Goal: Task Accomplishment & Management: Manage account settings

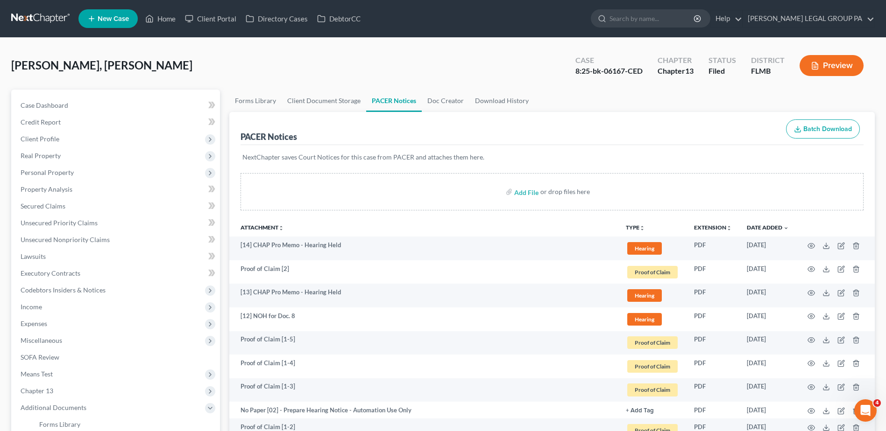
click at [27, 15] on link at bounding box center [41, 18] width 60 height 17
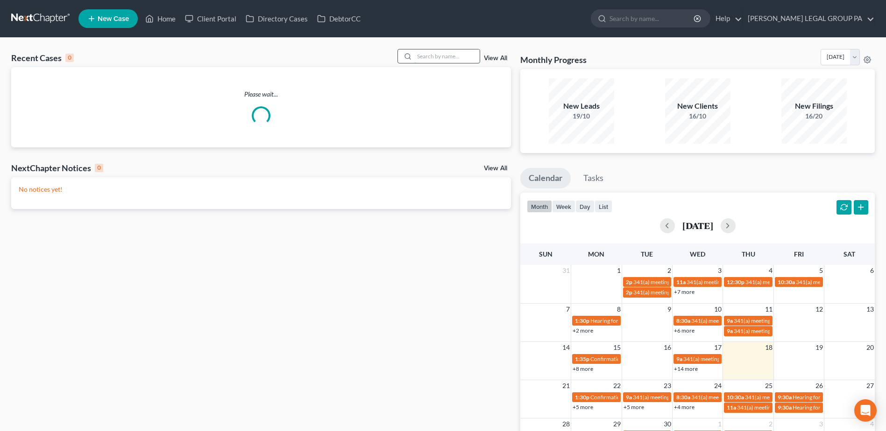
click at [456, 56] on input "search" at bounding box center [446, 56] width 65 height 14
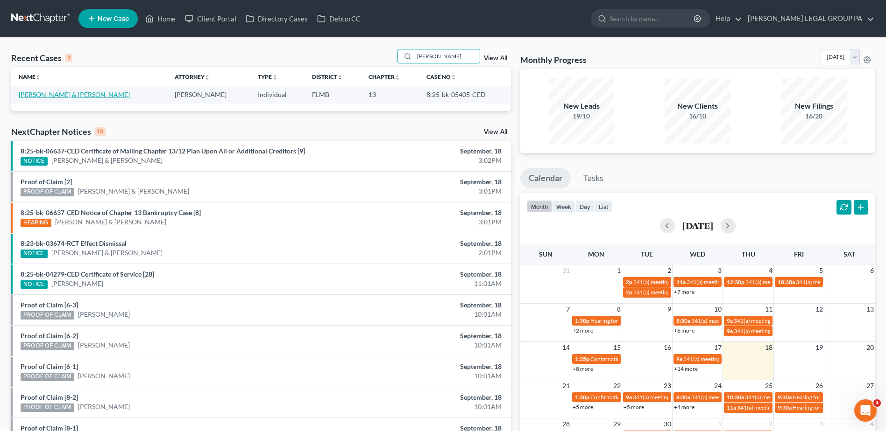
type input "[PERSON_NAME]"
click at [66, 94] on link "[PERSON_NAME] & [PERSON_NAME]" at bounding box center [74, 95] width 111 height 8
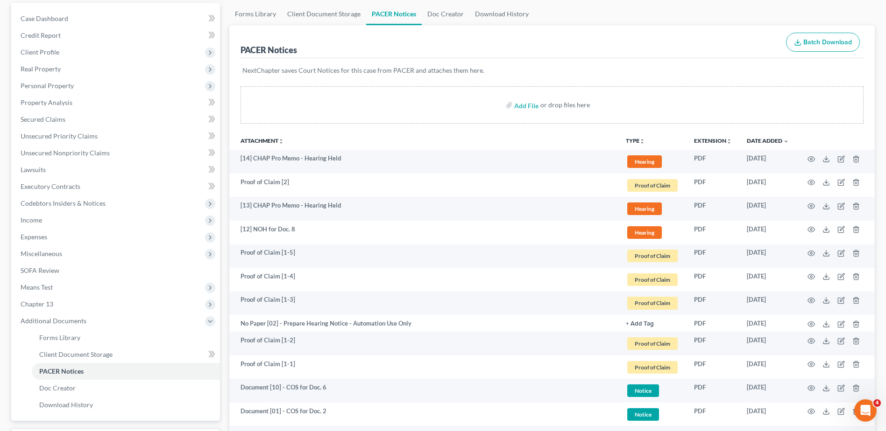
scroll to position [93, 0]
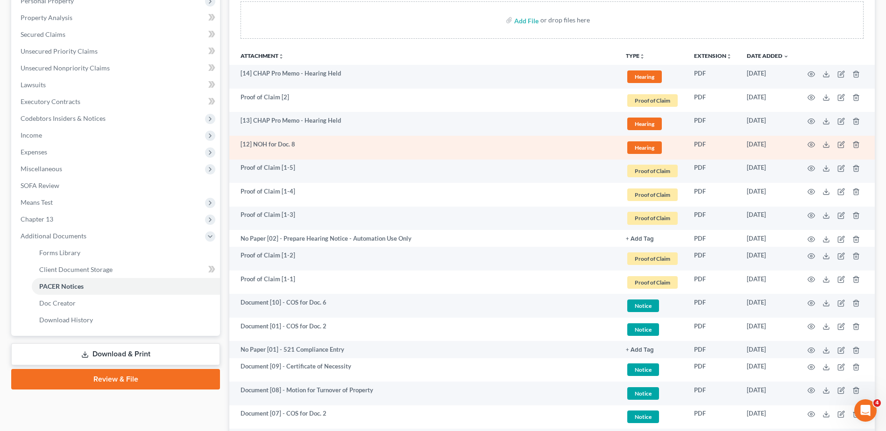
scroll to position [187, 0]
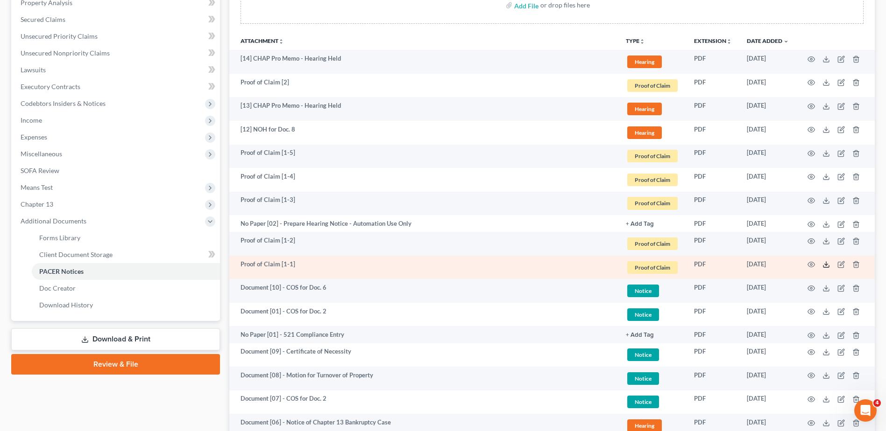
click at [826, 265] on icon at bounding box center [825, 264] width 7 height 7
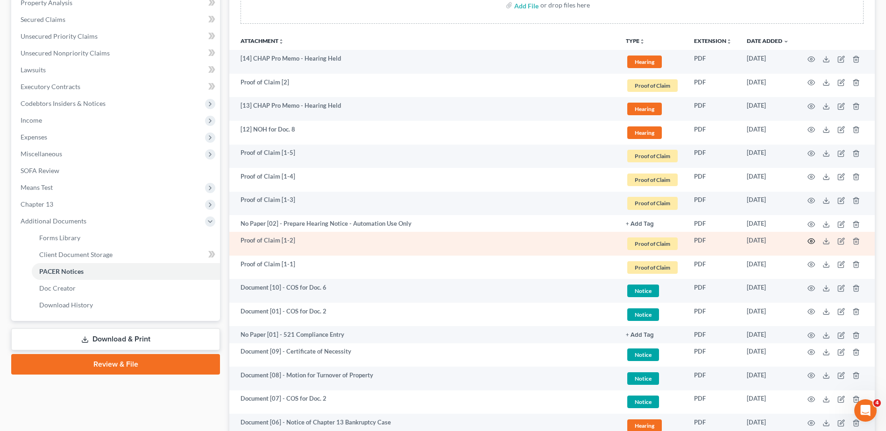
click at [811, 239] on icon "button" at bounding box center [811, 241] width 7 height 5
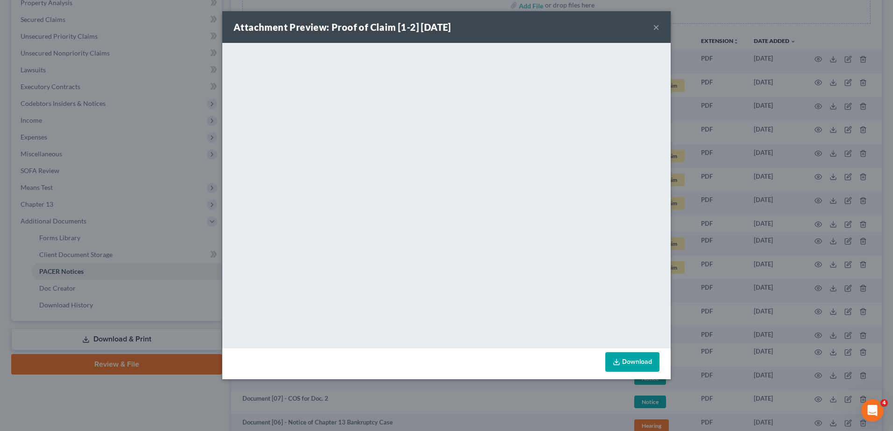
click at [656, 27] on button "×" at bounding box center [656, 26] width 7 height 11
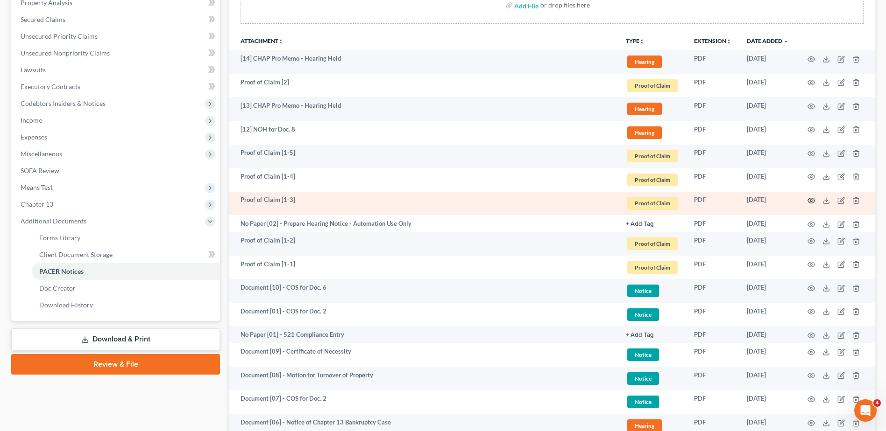
click at [811, 200] on icon "button" at bounding box center [810, 200] width 7 height 7
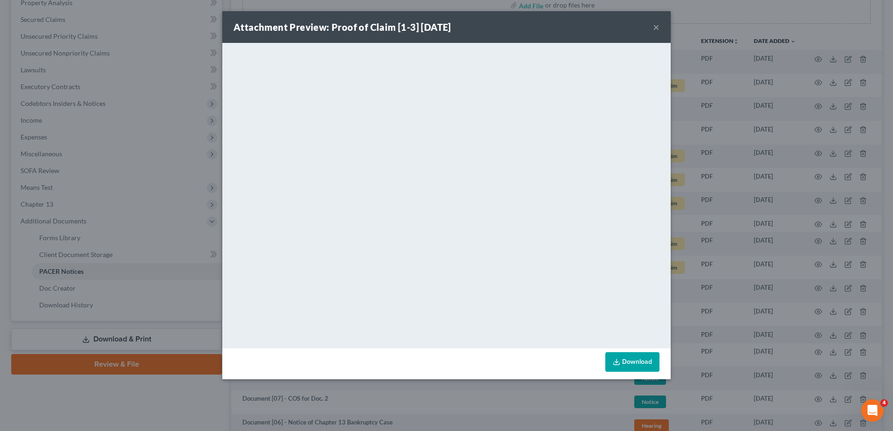
click at [655, 26] on button "×" at bounding box center [656, 26] width 7 height 11
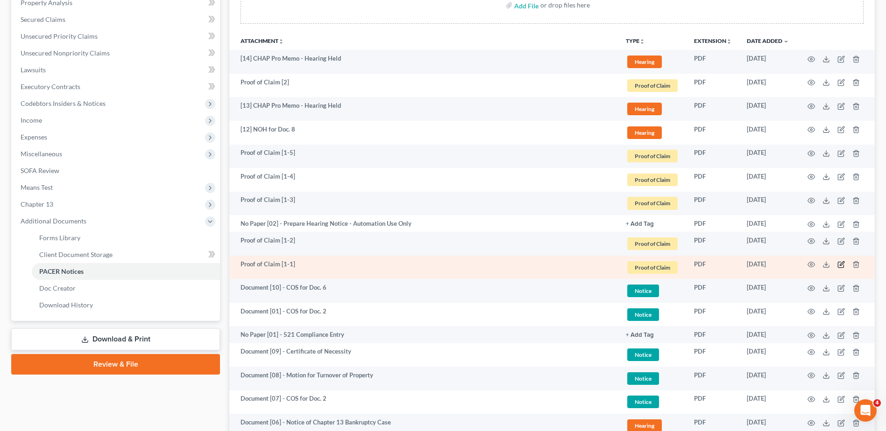
click at [839, 264] on icon "button" at bounding box center [840, 264] width 7 height 7
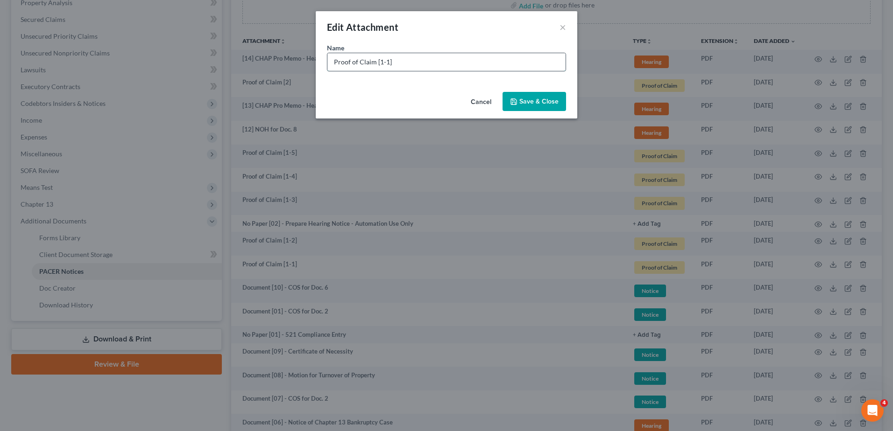
click at [378, 63] on input "Proof of Claim [1-1]" at bounding box center [446, 62] width 238 height 18
click at [427, 59] on input "Proof of Claim [01-1]" at bounding box center [446, 62] width 238 height 18
type input "Proof of Claim [01-1] - First Nat'l Bank of Omaha (U - $8,951.49) | D"
click at [534, 106] on button "Save & Close" at bounding box center [533, 102] width 63 height 20
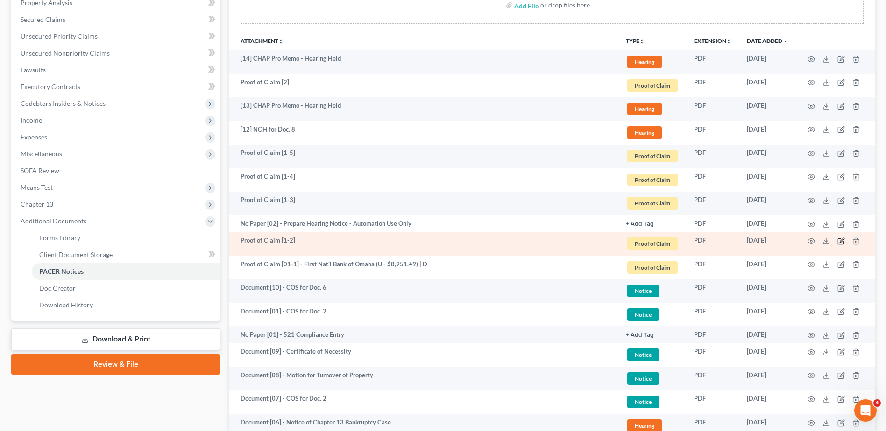
click at [841, 242] on icon "button" at bounding box center [841, 240] width 4 height 4
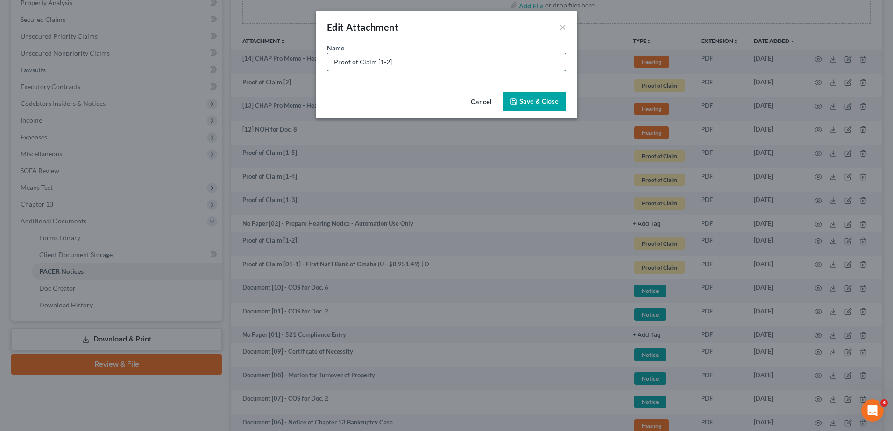
click at [378, 60] on input "Proof of Claim [1-2]" at bounding box center [446, 62] width 238 height 18
type input "Proof of Claim [01-2]"
click at [526, 104] on span "Save & Close" at bounding box center [538, 102] width 39 height 8
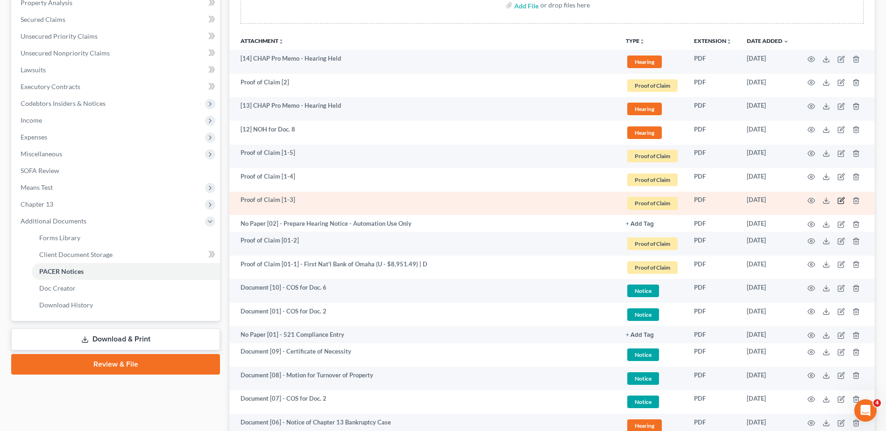
click at [842, 201] on icon "button" at bounding box center [841, 199] width 4 height 4
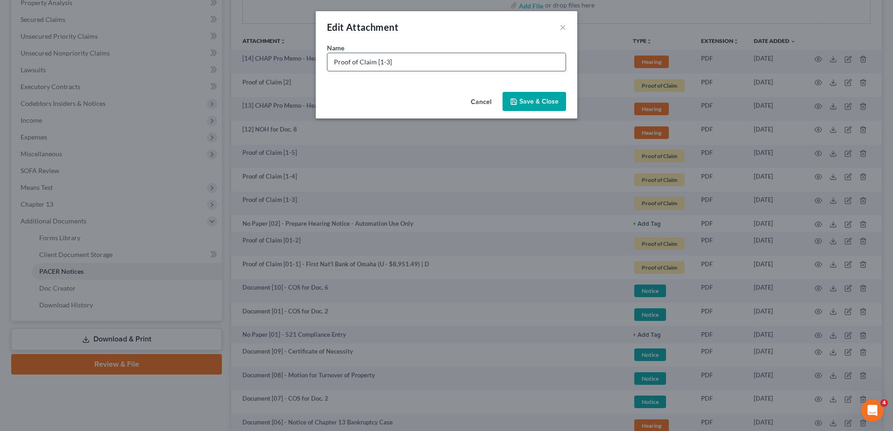
click at [378, 61] on input "Proof of Claim [1-3]" at bounding box center [446, 62] width 238 height 18
type input "Proof of Claim [01-3]"
drag, startPoint x: 529, startPoint y: 101, endPoint x: 558, endPoint y: 110, distance: 30.7
click at [529, 101] on span "Save & Close" at bounding box center [538, 102] width 39 height 8
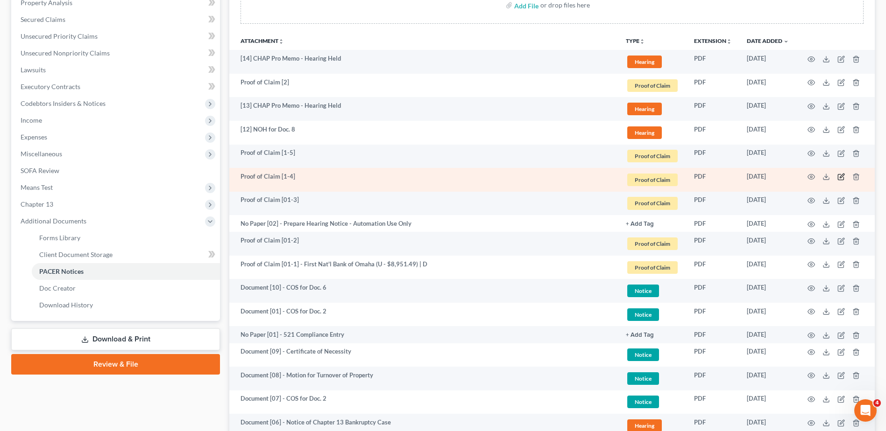
click at [842, 178] on icon "button" at bounding box center [840, 176] width 7 height 7
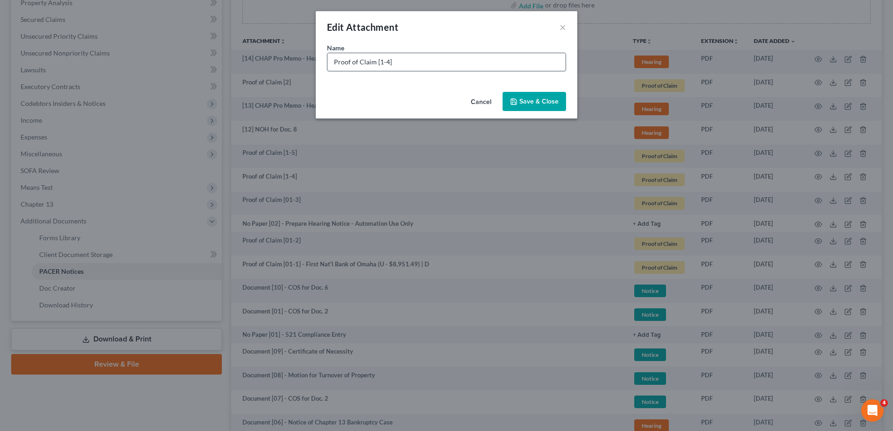
click at [378, 62] on input "Proof of Claim [1-4]" at bounding box center [446, 62] width 238 height 18
type input "Proof of Claim [01-4]"
click at [523, 99] on span "Save & Close" at bounding box center [538, 102] width 39 height 8
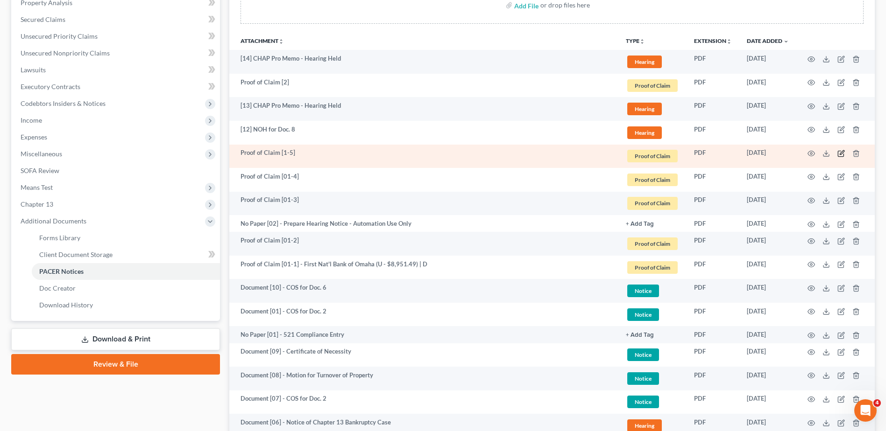
click at [840, 153] on icon "button" at bounding box center [841, 152] width 4 height 4
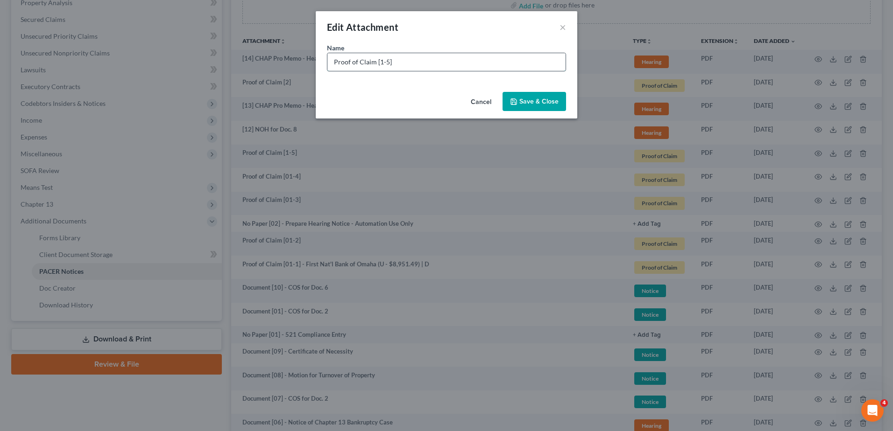
click at [379, 62] on input "Proof of Claim [1-5]" at bounding box center [446, 62] width 238 height 18
type input "Proof of Claim [01-5]"
drag, startPoint x: 534, startPoint y: 100, endPoint x: 548, endPoint y: 100, distance: 14.0
click at [535, 100] on span "Save & Close" at bounding box center [538, 102] width 39 height 8
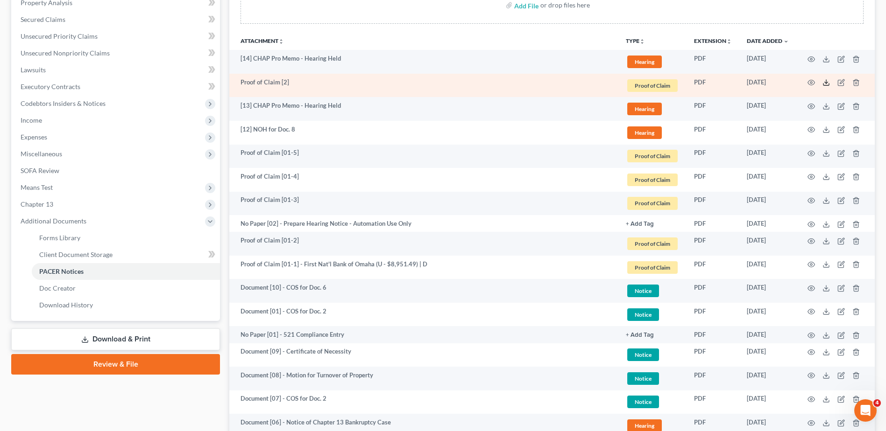
click at [824, 83] on icon at bounding box center [825, 82] width 7 height 7
click at [839, 79] on icon "button" at bounding box center [840, 82] width 7 height 7
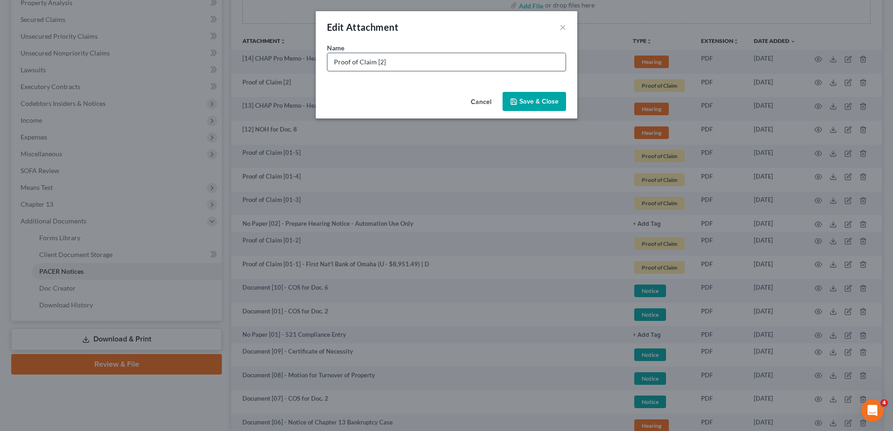
click at [413, 58] on input "Proof of Claim [2]" at bounding box center [446, 62] width 238 height 18
click at [377, 64] on input "Proof of Claim [2]" at bounding box center [446, 62] width 238 height 18
click at [379, 64] on input "Proof of Claim [2]" at bounding box center [446, 62] width 238 height 18
click at [447, 65] on input "Proof of Claim [02]" at bounding box center [446, 62] width 238 height 18
click at [466, 57] on input "Proof of Claim [02] - JPMorgan Chase (" at bounding box center [446, 62] width 238 height 18
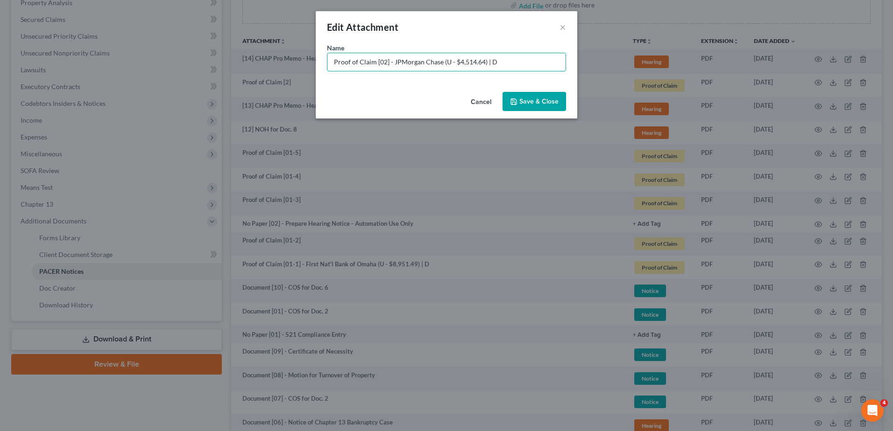
type input "Proof of Claim [02] - JPMorgan Chase (U - $4,514.64) | D"
click at [560, 101] on button "Save & Close" at bounding box center [533, 102] width 63 height 20
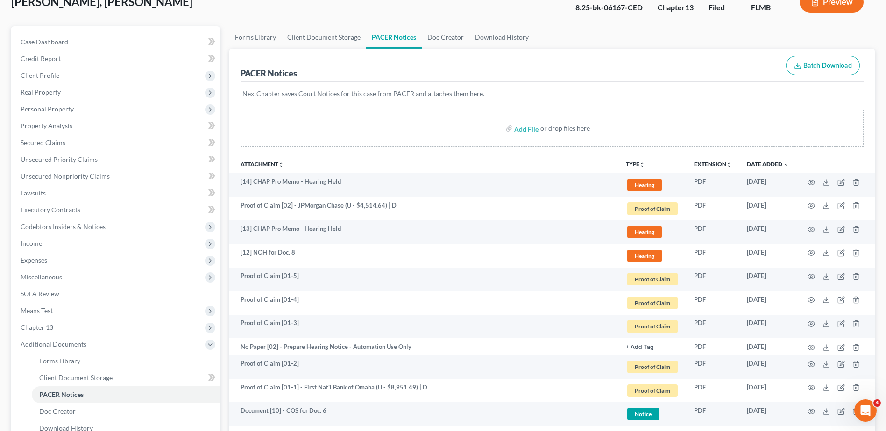
scroll to position [0, 0]
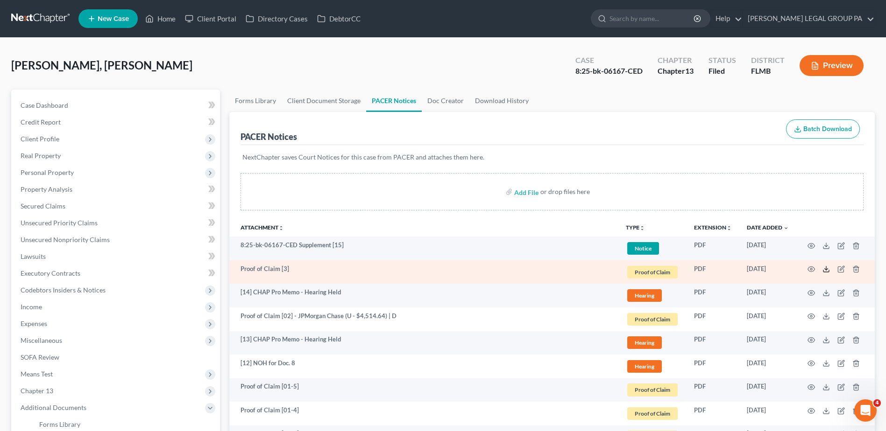
click at [825, 266] on icon at bounding box center [825, 269] width 7 height 7
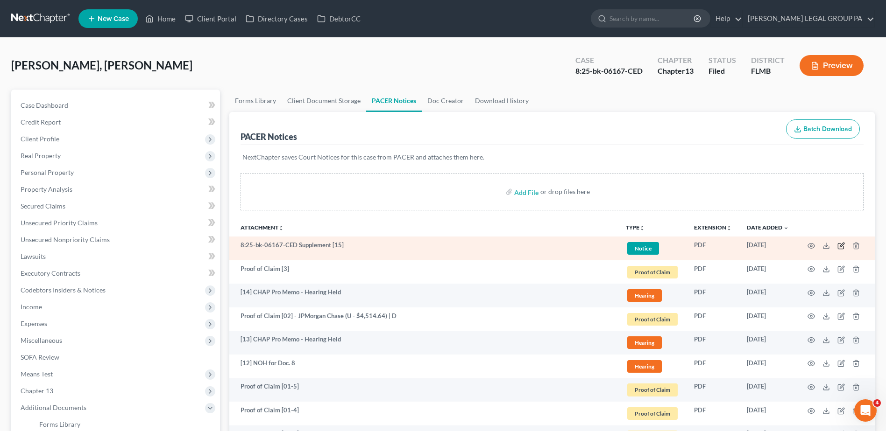
click at [840, 246] on icon "button" at bounding box center [841, 245] width 4 height 4
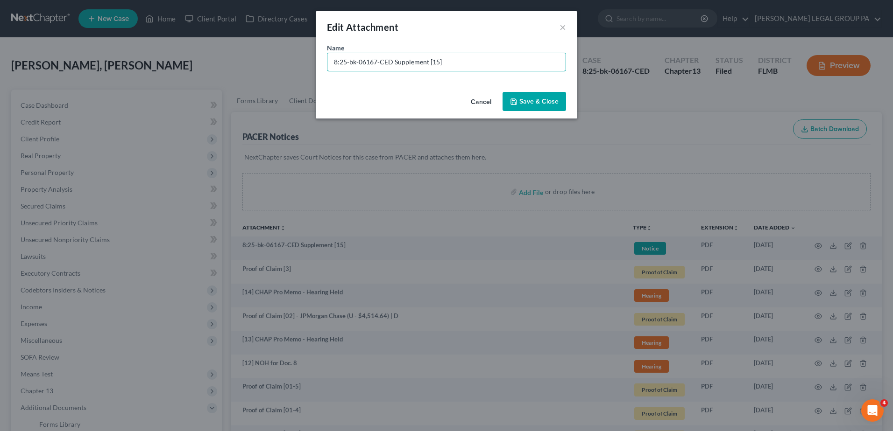
drag, startPoint x: 454, startPoint y: 63, endPoint x: 74, endPoint y: 77, distance: 379.8
click at [76, 74] on div "Edit Attachment × Name * 8:25-bk-06167-CED Supplement [15] Cancel Save & Close" at bounding box center [446, 215] width 893 height 431
type input "[15] Supplement to Doc. 8"
click at [542, 96] on button "Save & Close" at bounding box center [533, 102] width 63 height 20
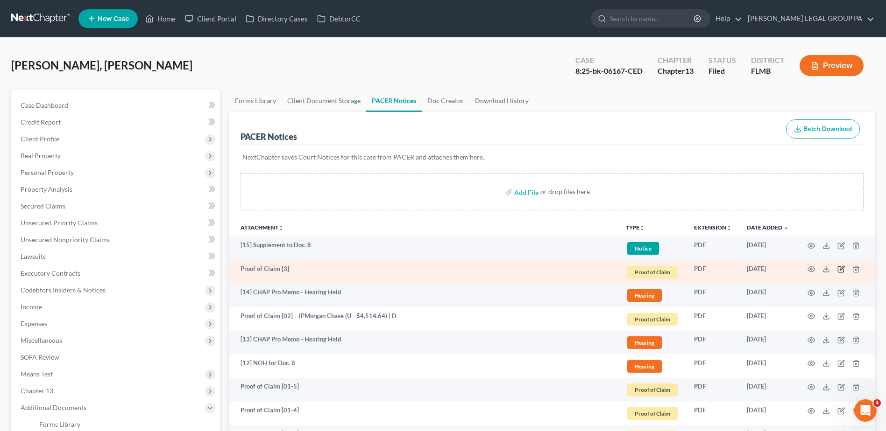
click at [842, 269] on icon "button" at bounding box center [840, 269] width 7 height 7
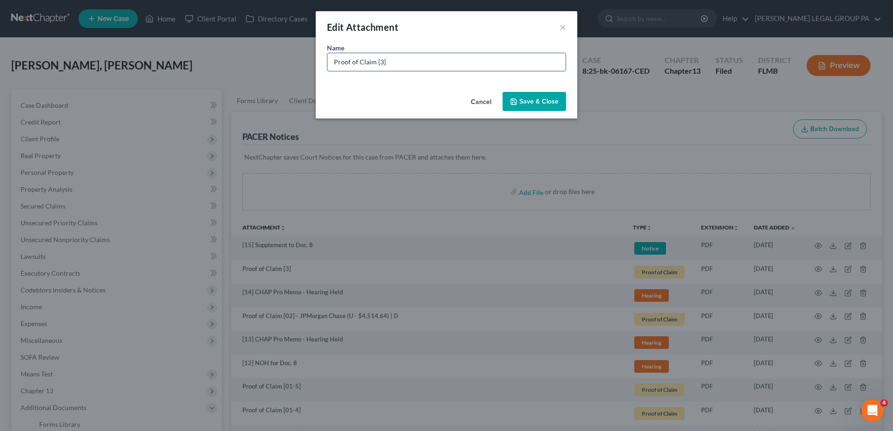
click at [380, 61] on input "Proof of Claim [3]" at bounding box center [446, 62] width 238 height 18
click at [408, 63] on input "Proof of Claim [03]" at bounding box center [446, 62] width 238 height 18
type input "Proof of Claim [03] - JPMorgan Chase (U - $1,094.73) | D"
click at [535, 105] on span "Save & Close" at bounding box center [538, 102] width 39 height 8
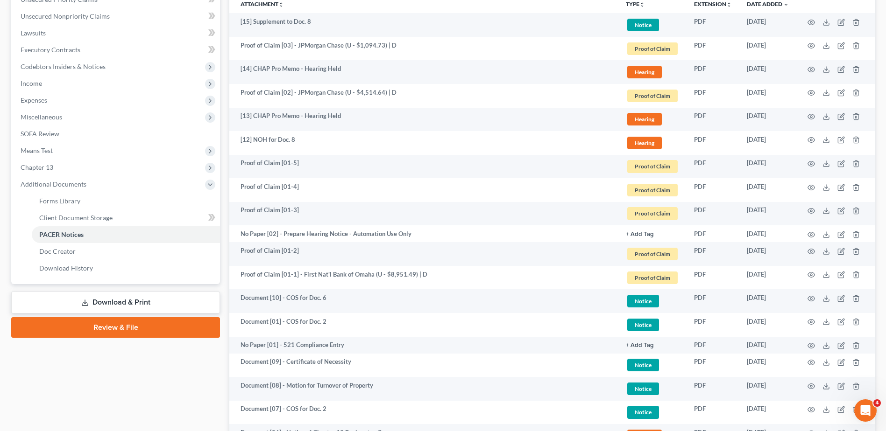
scroll to position [198, 0]
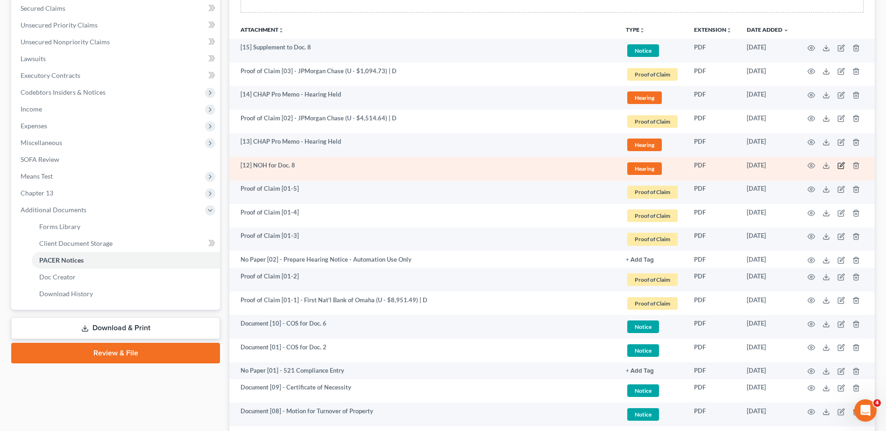
click at [841, 164] on icon "button" at bounding box center [840, 165] width 7 height 7
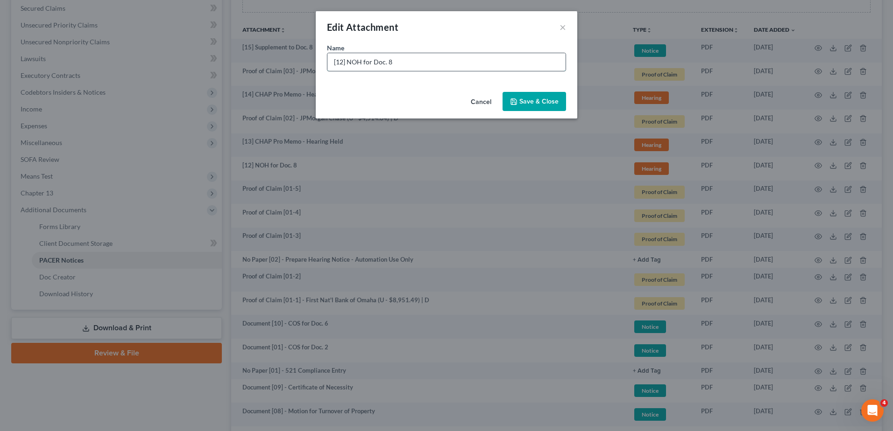
click at [328, 61] on input "[12] NOH for Doc. 8" at bounding box center [446, 62] width 238 height 18
type input "Document [12] - NOH for Doc. 8"
click at [532, 103] on span "Save & Close" at bounding box center [538, 102] width 39 height 8
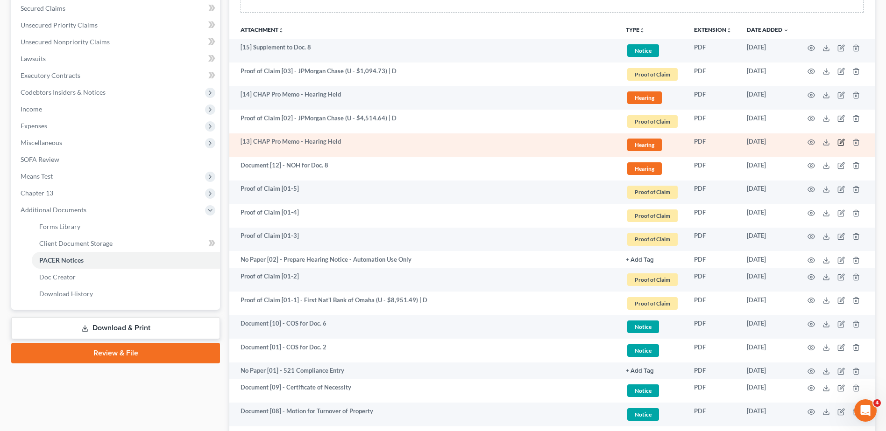
click at [840, 141] on icon "button" at bounding box center [840, 142] width 7 height 7
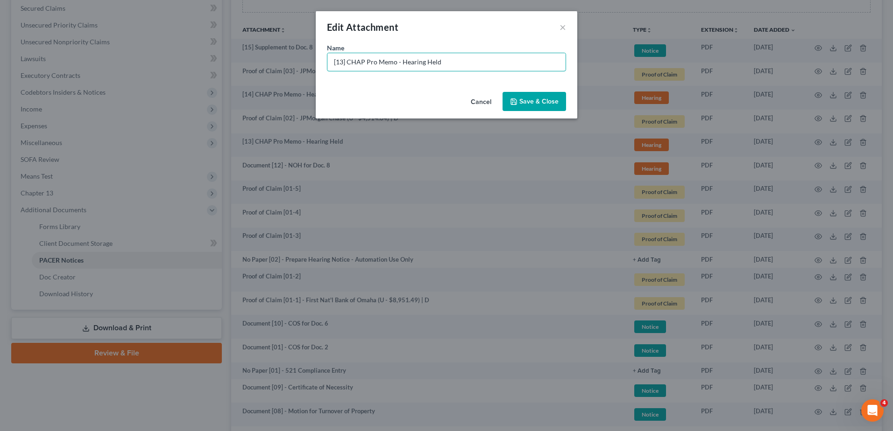
drag, startPoint x: 346, startPoint y: 64, endPoint x: 209, endPoint y: 59, distance: 136.9
click at [245, 64] on div "Edit Attachment × Name * [13] CHAP Pro Memo - Hearing Held Cancel Save & Close" at bounding box center [446, 215] width 893 height 431
paste input "Document [12] -"
click at [371, 61] on input "Document [12] - CHAP Pro Memo - Hearing Held" at bounding box center [446, 62] width 238 height 18
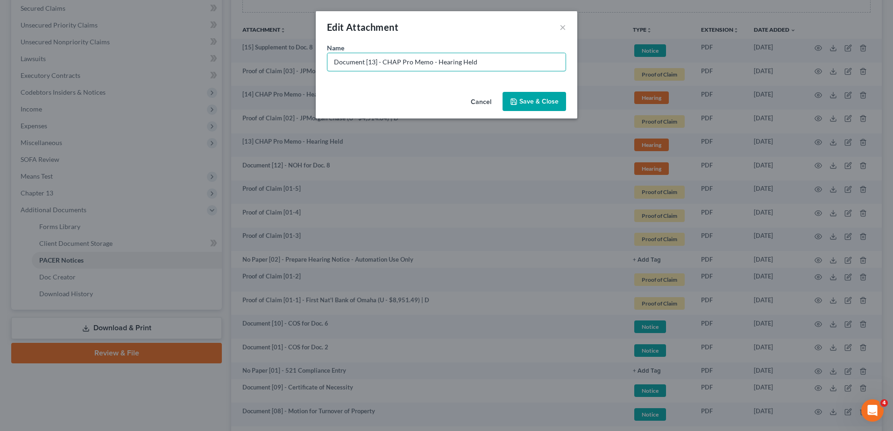
type input "Document [13] - CHAP Pro Memo - Hearing Held"
click at [542, 109] on button "Save & Close" at bounding box center [533, 102] width 63 height 20
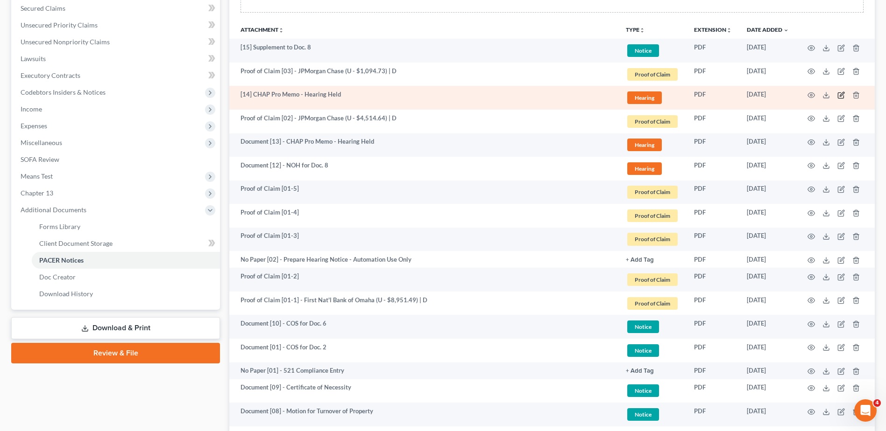
click at [841, 94] on icon "button" at bounding box center [840, 94] width 7 height 7
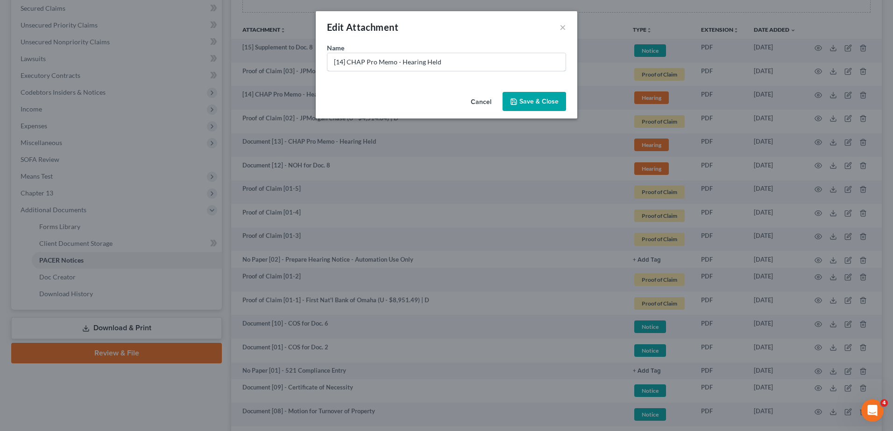
drag, startPoint x: 345, startPoint y: 61, endPoint x: 254, endPoint y: 66, distance: 91.2
click at [260, 66] on div "Edit Attachment × Name * [14] CHAP Pro Memo - Hearing Held Cancel Save & Close" at bounding box center [446, 215] width 893 height 431
paste input "Document [12] -"
click at [370, 62] on input "Document [12] - CHAP Pro Memo - Hearing Held" at bounding box center [446, 62] width 238 height 18
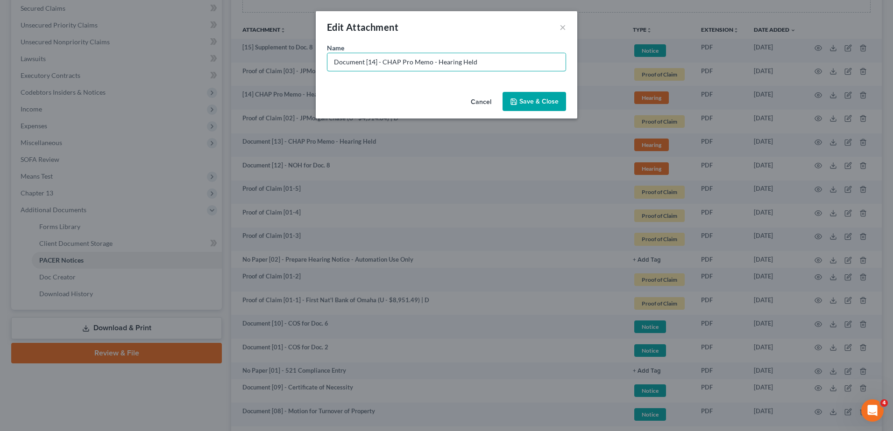
type input "Document [14] - CHAP Pro Memo - Hearing Held"
click at [525, 96] on button "Save & Close" at bounding box center [533, 102] width 63 height 20
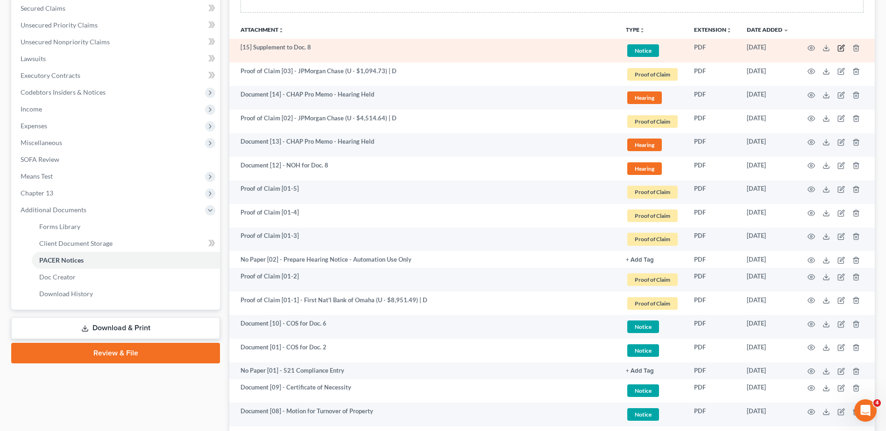
click at [840, 48] on icon "button" at bounding box center [841, 47] width 4 height 4
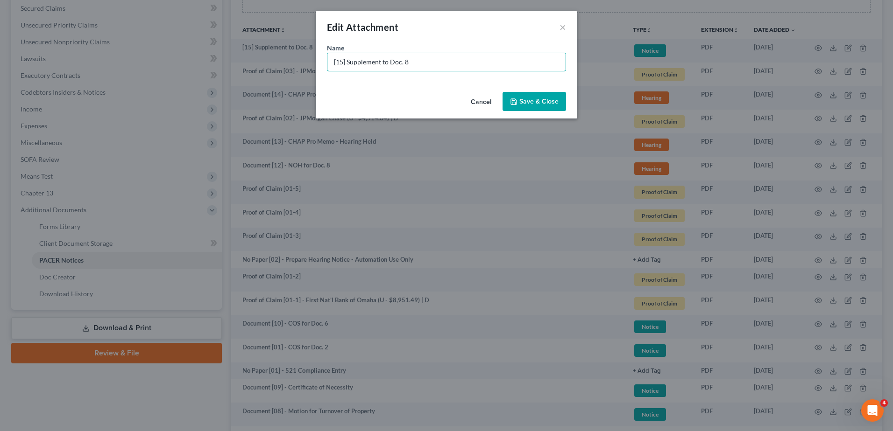
drag, startPoint x: 346, startPoint y: 62, endPoint x: 274, endPoint y: 67, distance: 73.0
click at [276, 67] on div "Edit Attachment × Name * [15] Supplement to Doc. 8 Cancel Save & Close" at bounding box center [446, 215] width 893 height 431
paste input "Document [12] -"
click at [370, 61] on input "Document [12] - Supplement to Doc. 8" at bounding box center [446, 62] width 238 height 18
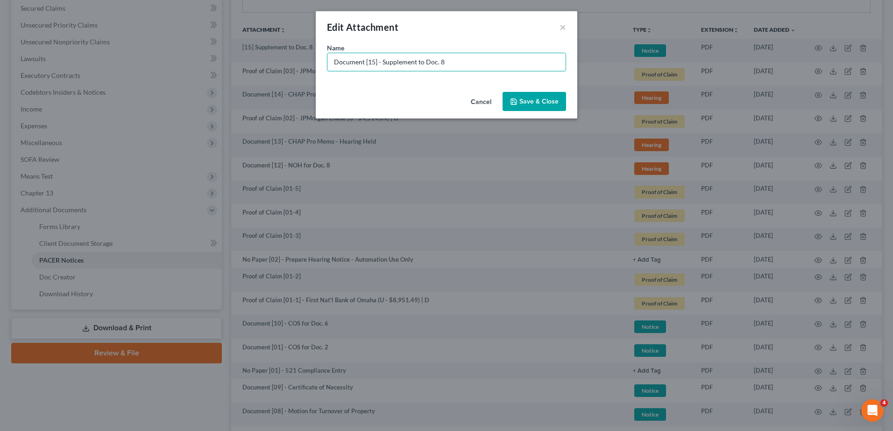
type input "Document [15] - Supplement to Doc. 8"
click at [529, 100] on span "Save & Close" at bounding box center [538, 102] width 39 height 8
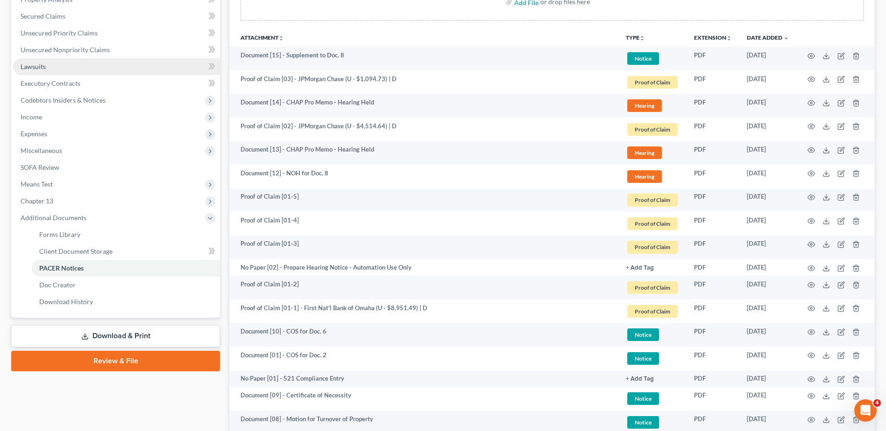
scroll to position [0, 0]
